Goal: Task Accomplishment & Management: Complete application form

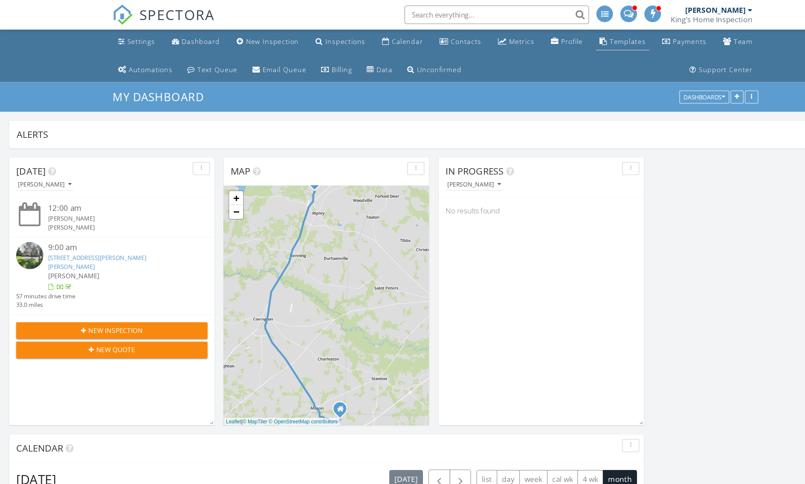
click at [564, 42] on div "Templates" at bounding box center [580, 38] width 33 height 8
click at [106, 43] on link "Settings" at bounding box center [126, 39] width 41 height 16
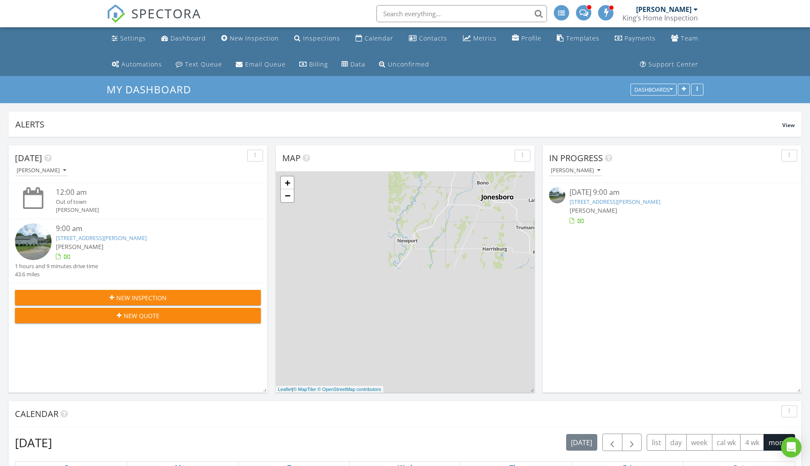
click at [129, 299] on span "New Inspection" at bounding box center [141, 297] width 50 height 9
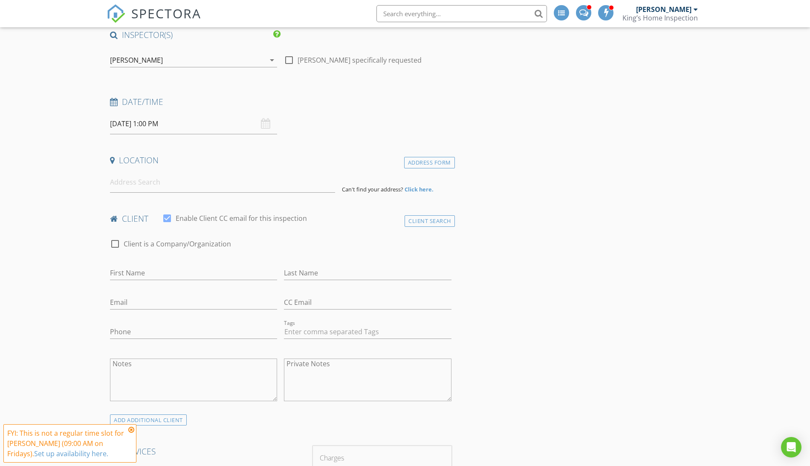
scroll to position [70, 0]
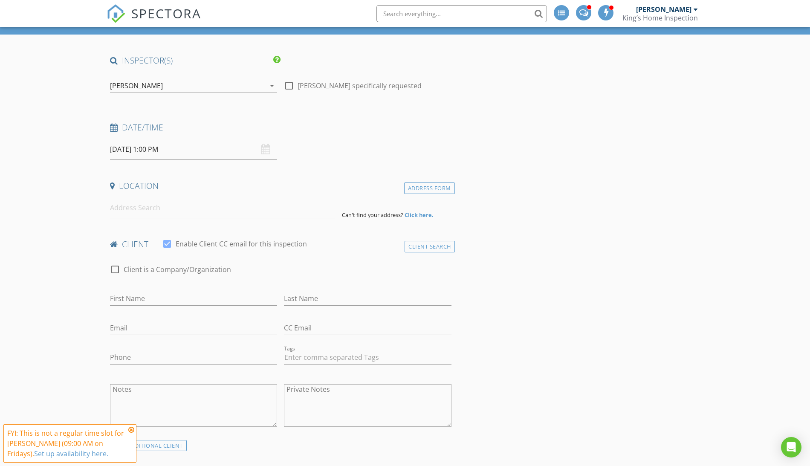
click at [166, 16] on span "SPECTORA" at bounding box center [166, 13] width 70 height 18
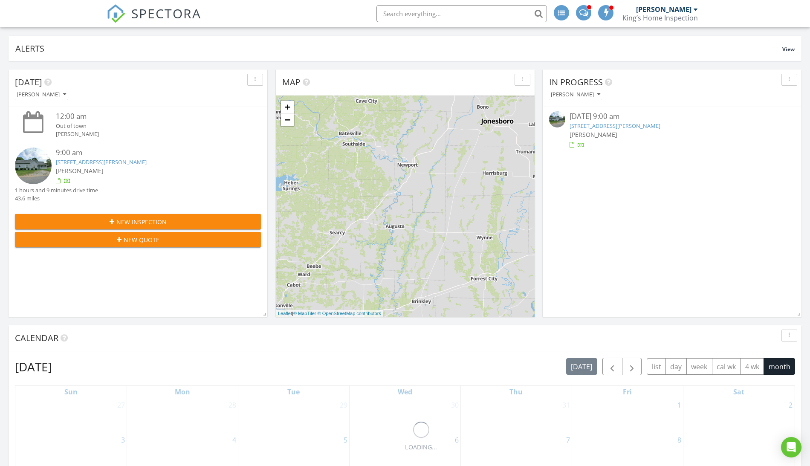
scroll to position [93, 0]
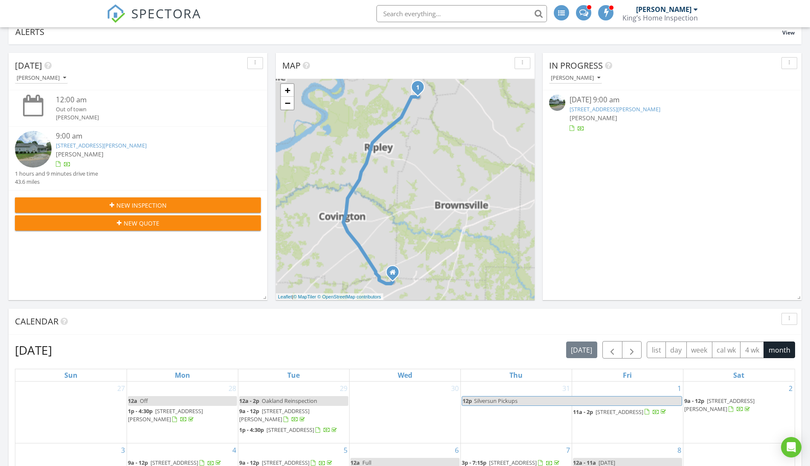
click at [203, 207] on div "New Inspection" at bounding box center [138, 205] width 232 height 9
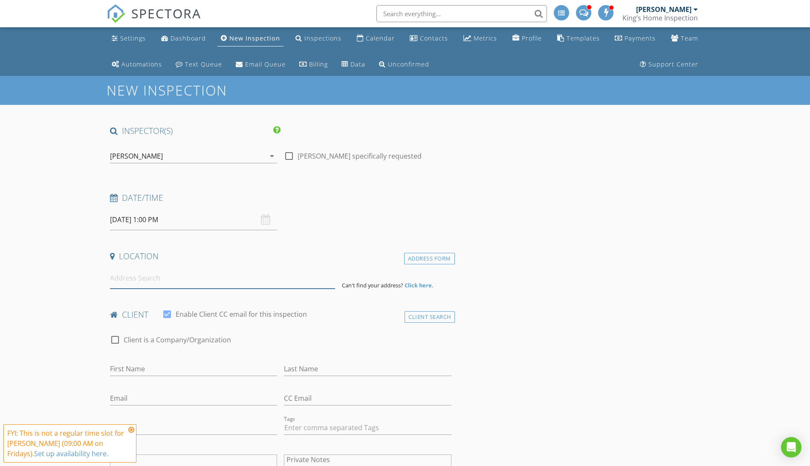
click at [167, 281] on input at bounding box center [222, 278] width 225 height 21
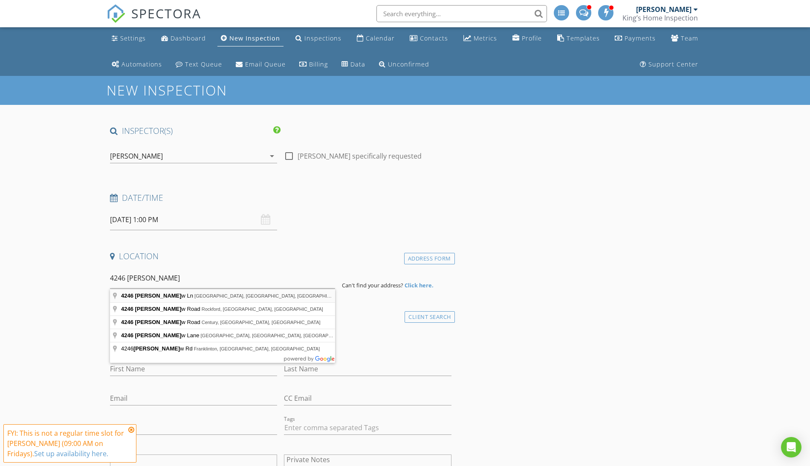
type input "4246 Sandy Hollow Ln, Millington, TN, USA"
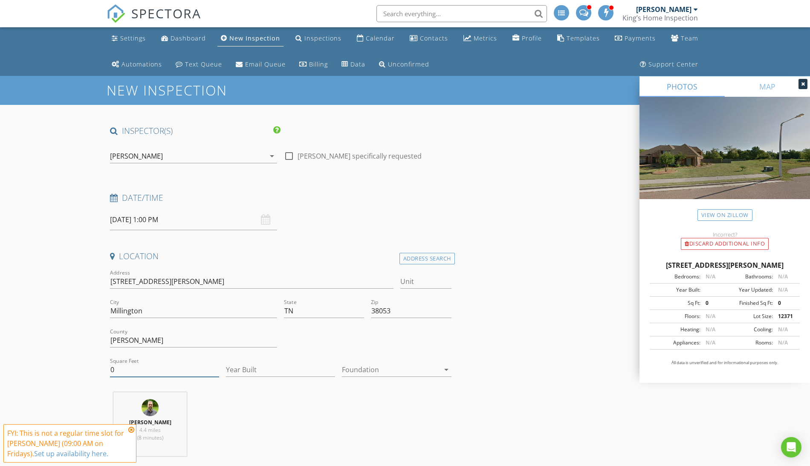
click at [123, 367] on input "0" at bounding box center [164, 370] width 109 height 14
type input "0"
type input "1510"
type input "2025"
click at [402, 372] on div at bounding box center [390, 370] width 97 height 14
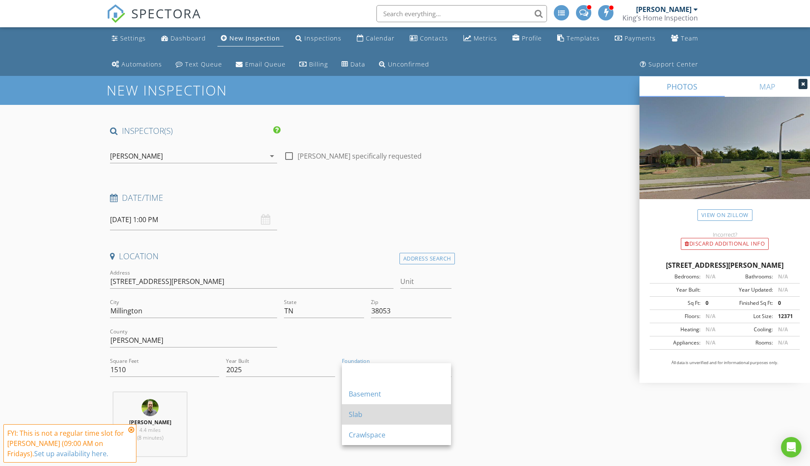
click at [381, 408] on div "Slab" at bounding box center [397, 414] width 96 height 20
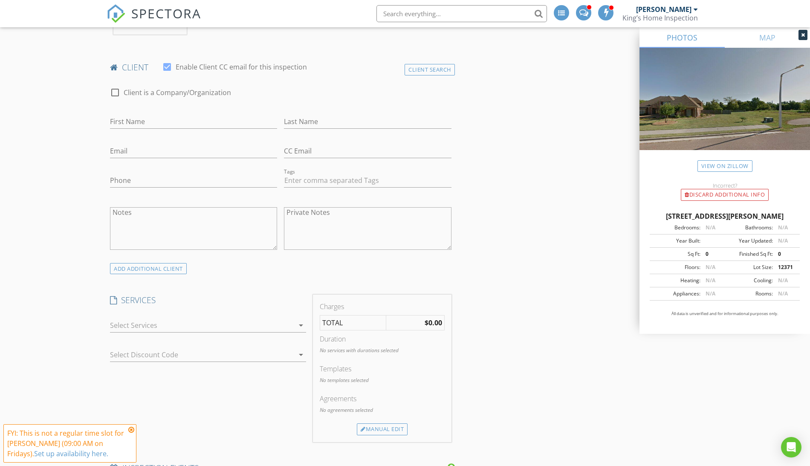
scroll to position [427, 0]
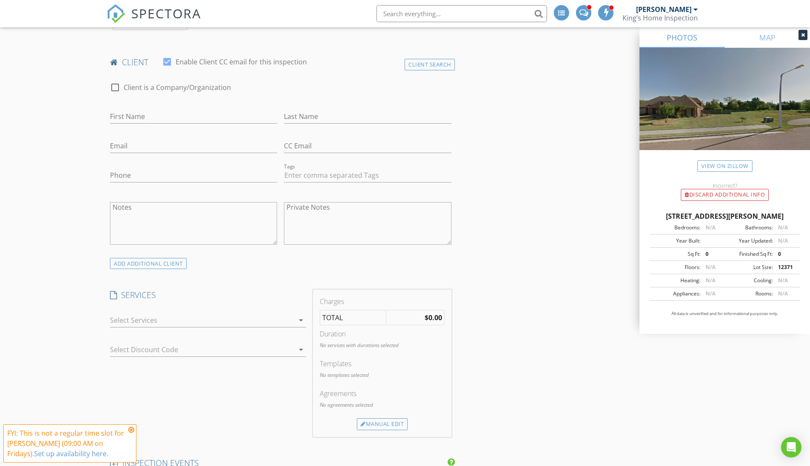
click at [151, 320] on div at bounding box center [202, 320] width 184 height 14
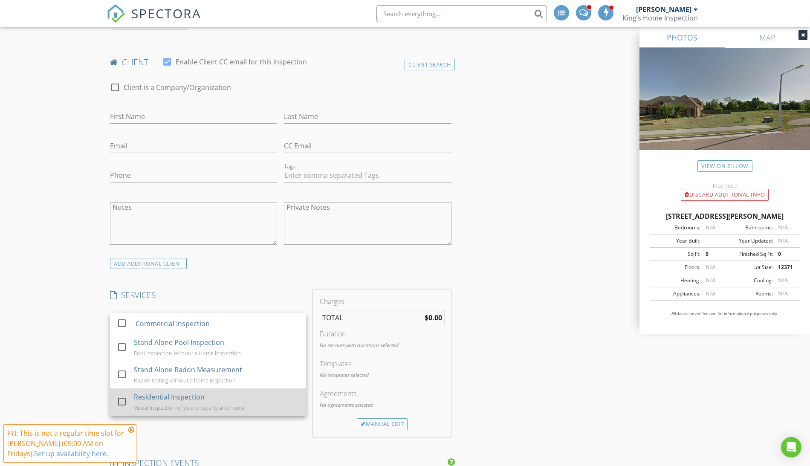
click at [140, 397] on div "Residential Inspection" at bounding box center [169, 397] width 71 height 10
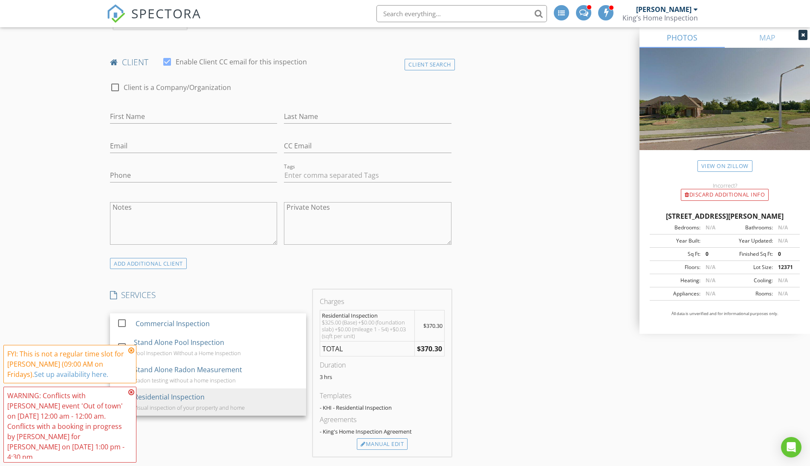
click at [221, 281] on div "INSPECTOR(S) check_box Joe King PRIMARY Joe King arrow_drop_down check_box_outl…" at bounding box center [281, 460] width 348 height 1523
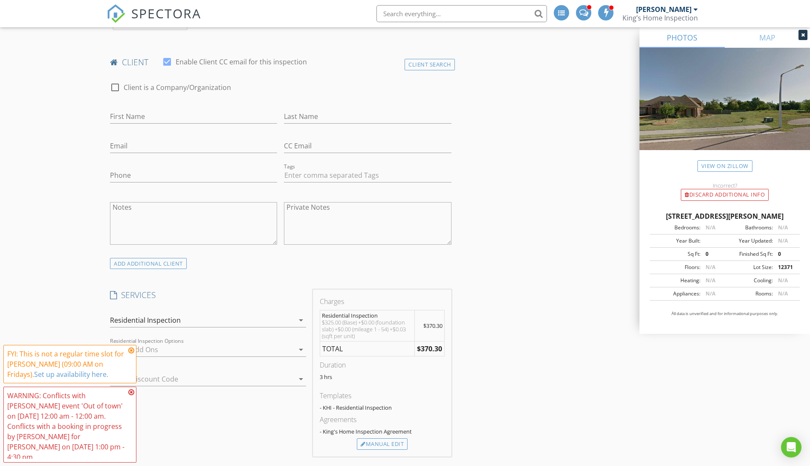
click at [132, 354] on icon at bounding box center [131, 350] width 6 height 7
click at [132, 396] on icon at bounding box center [131, 392] width 6 height 7
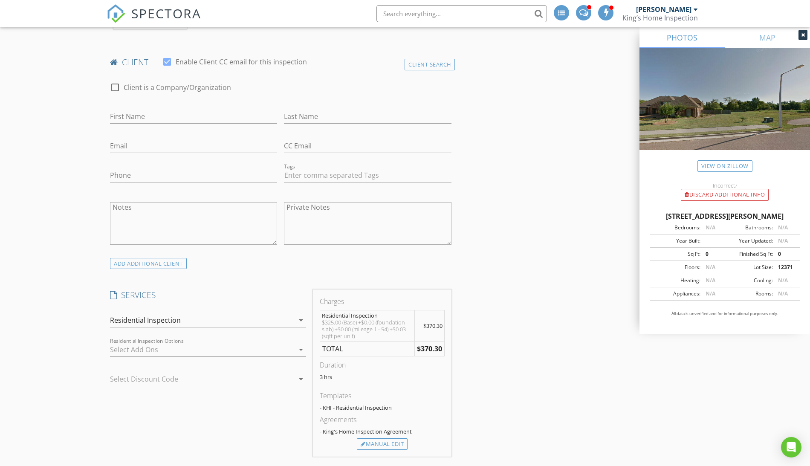
click at [182, 381] on div at bounding box center [196, 379] width 172 height 14
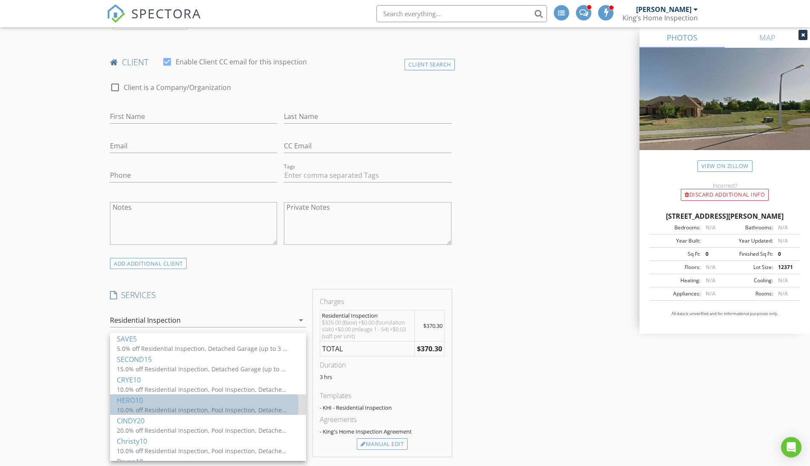
click at [177, 406] on div "10.0% off Residential Inspection, Pool Inspection, Detached Garage (up to 3 sta…" at bounding box center [202, 409] width 171 height 9
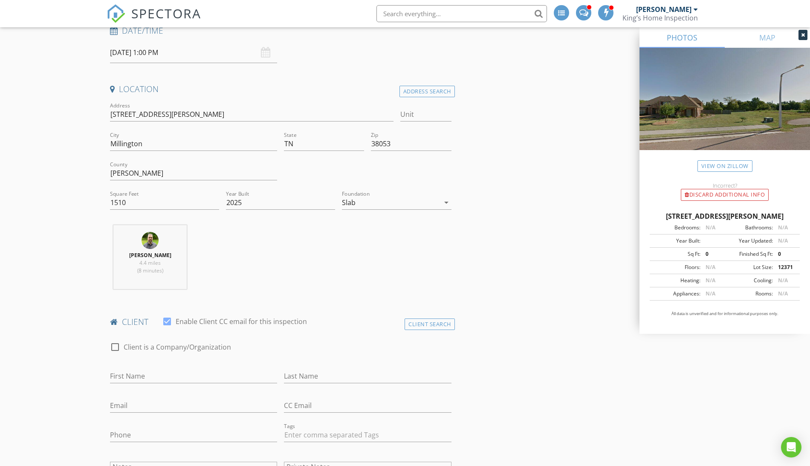
scroll to position [169, 0]
click at [130, 18] on link "SPECTORA" at bounding box center [154, 21] width 95 height 18
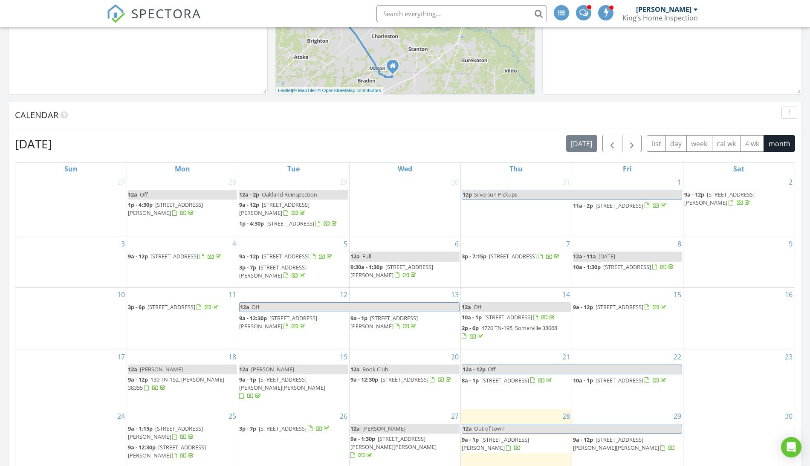
scroll to position [301, 0]
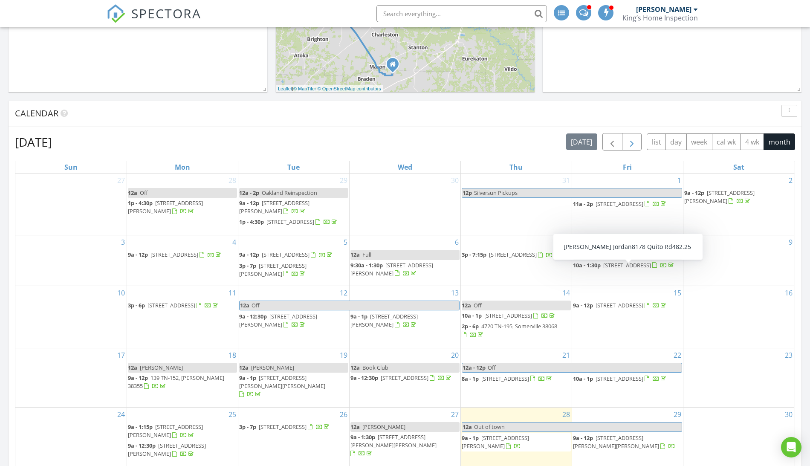
click at [635, 139] on button "button" at bounding box center [632, 141] width 20 height 17
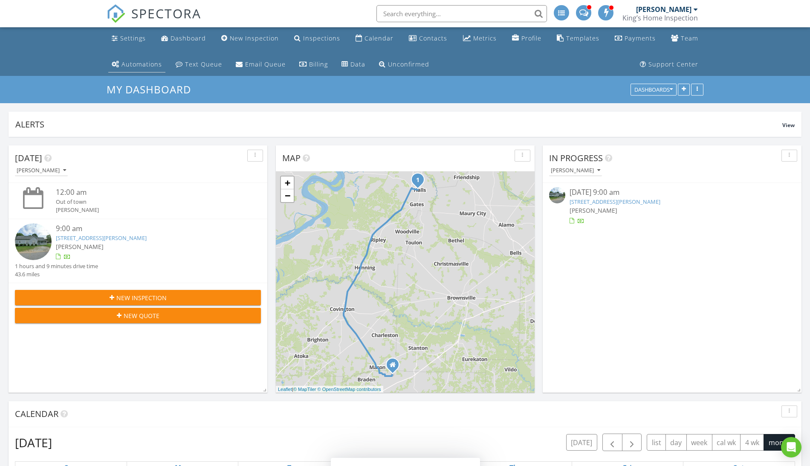
scroll to position [0, 0]
click at [127, 36] on div "Settings" at bounding box center [133, 38] width 26 height 8
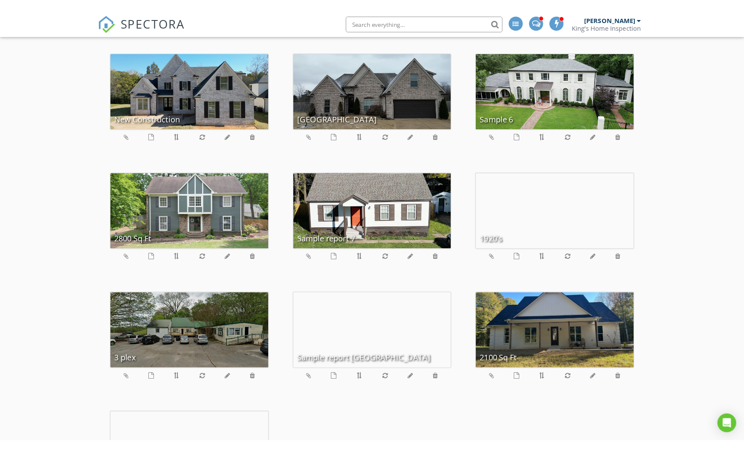
scroll to position [382, 0]
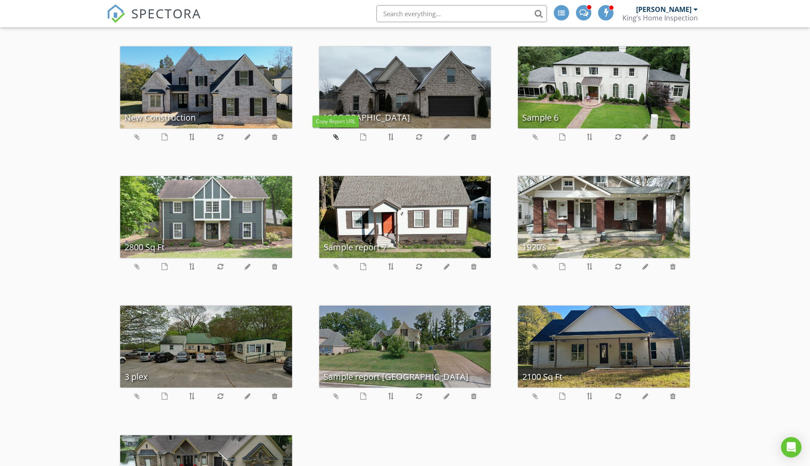
click at [336, 134] on icon at bounding box center [336, 136] width 6 height 7
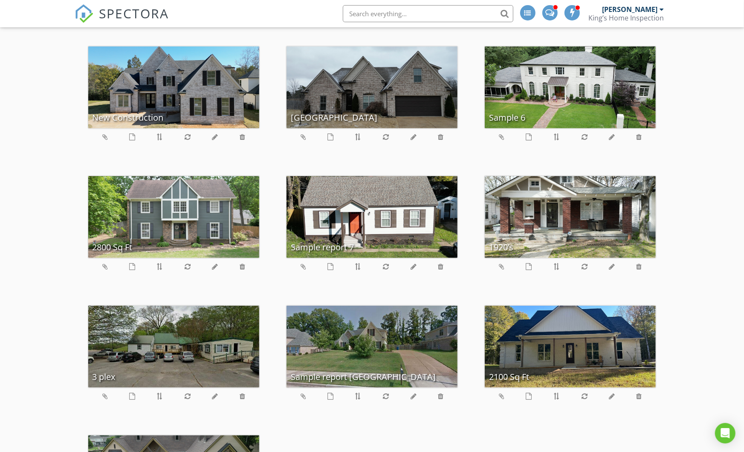
click at [396, 16] on input "text" at bounding box center [428, 13] width 171 height 17
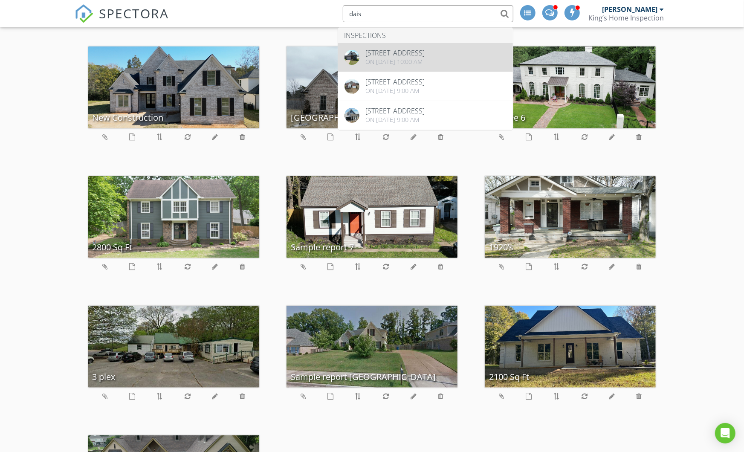
type input "dais"
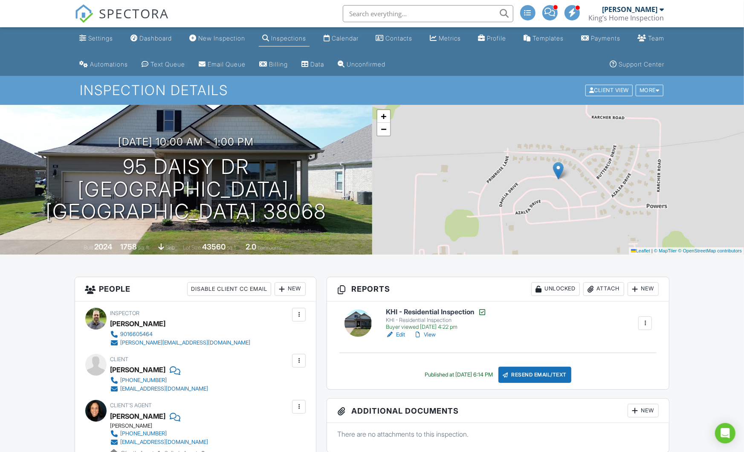
click at [430, 335] on link "View" at bounding box center [425, 334] width 22 height 9
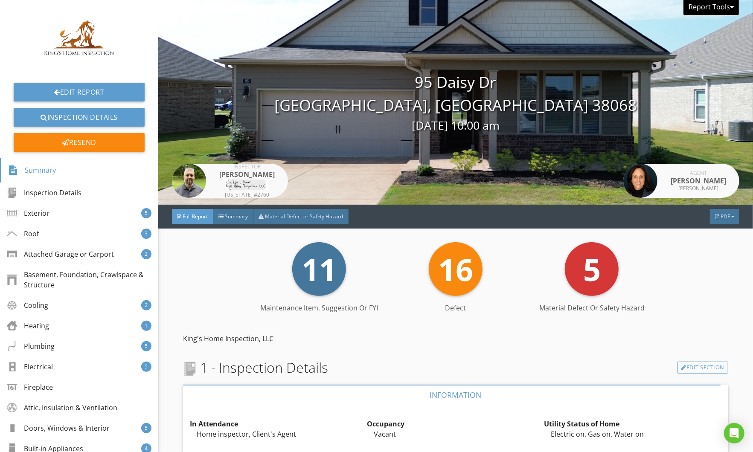
click at [730, 7] on div at bounding box center [732, 6] width 4 height 7
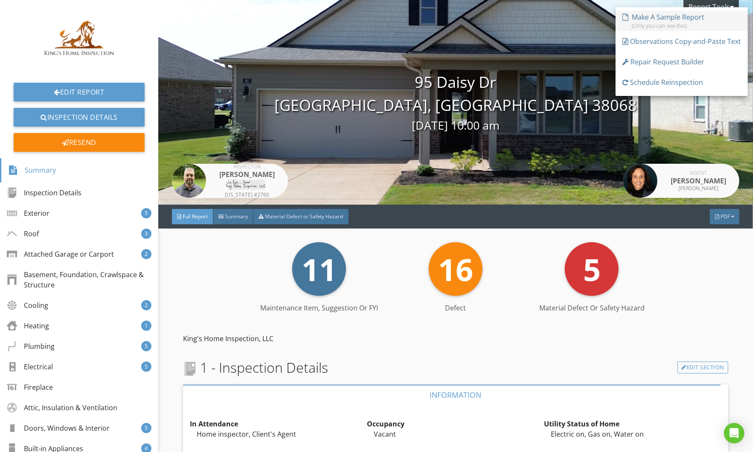
click at [713, 23] on link "Make A Sample Report (Only you can see this)" at bounding box center [681, 21] width 132 height 20
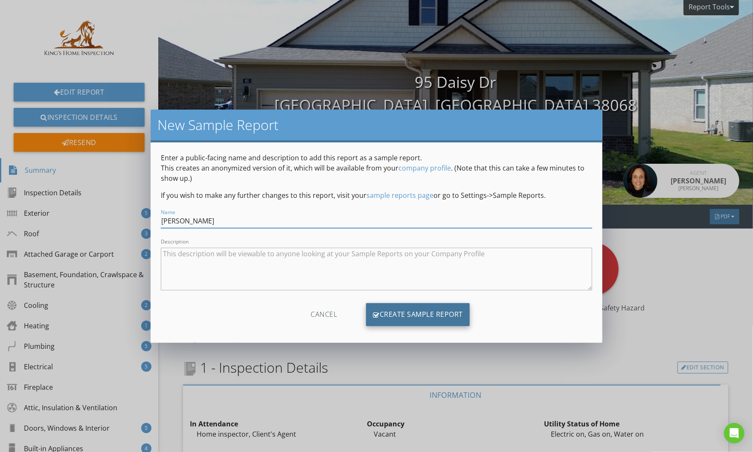
type input "[PERSON_NAME]"
click at [427, 315] on div "Create Sample Report" at bounding box center [418, 314] width 104 height 23
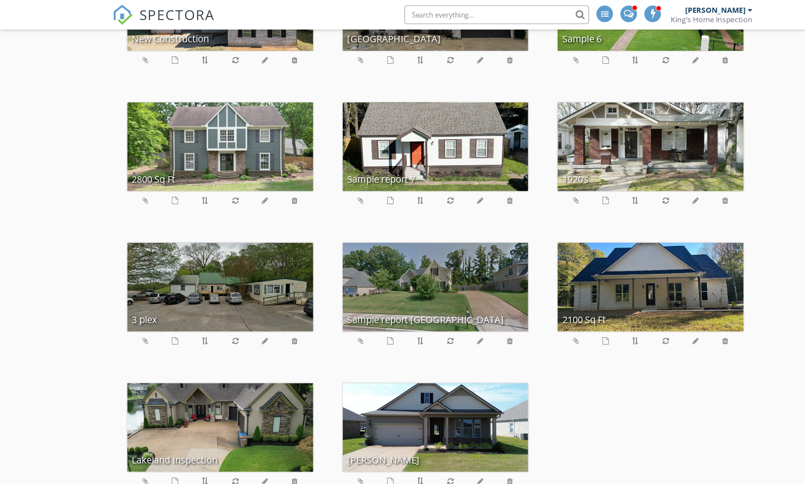
scroll to position [536, 0]
click at [331, 441] on icon at bounding box center [334, 444] width 6 height 7
